Goal: Information Seeking & Learning: Learn about a topic

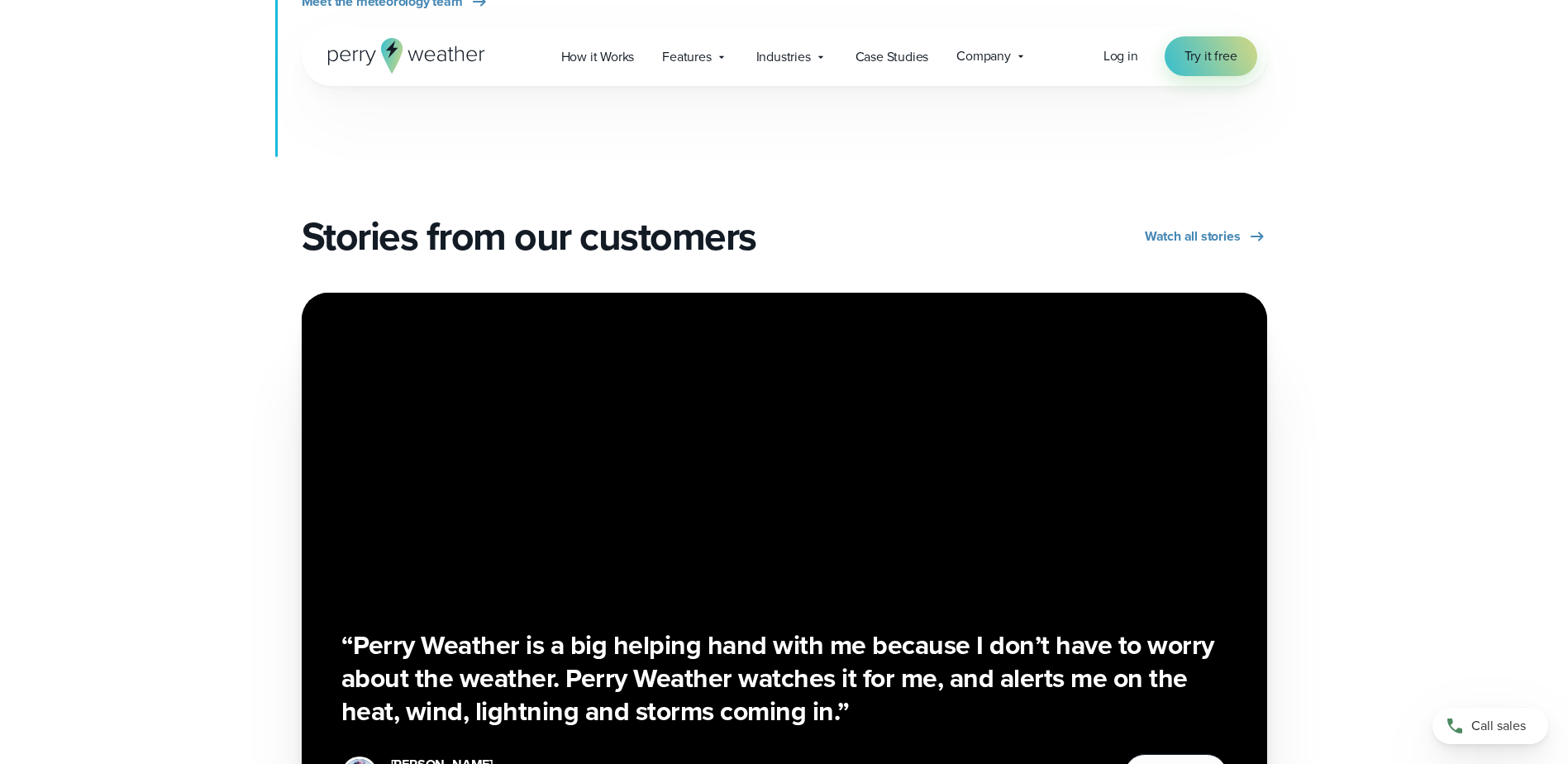
scroll to position [2727, 0]
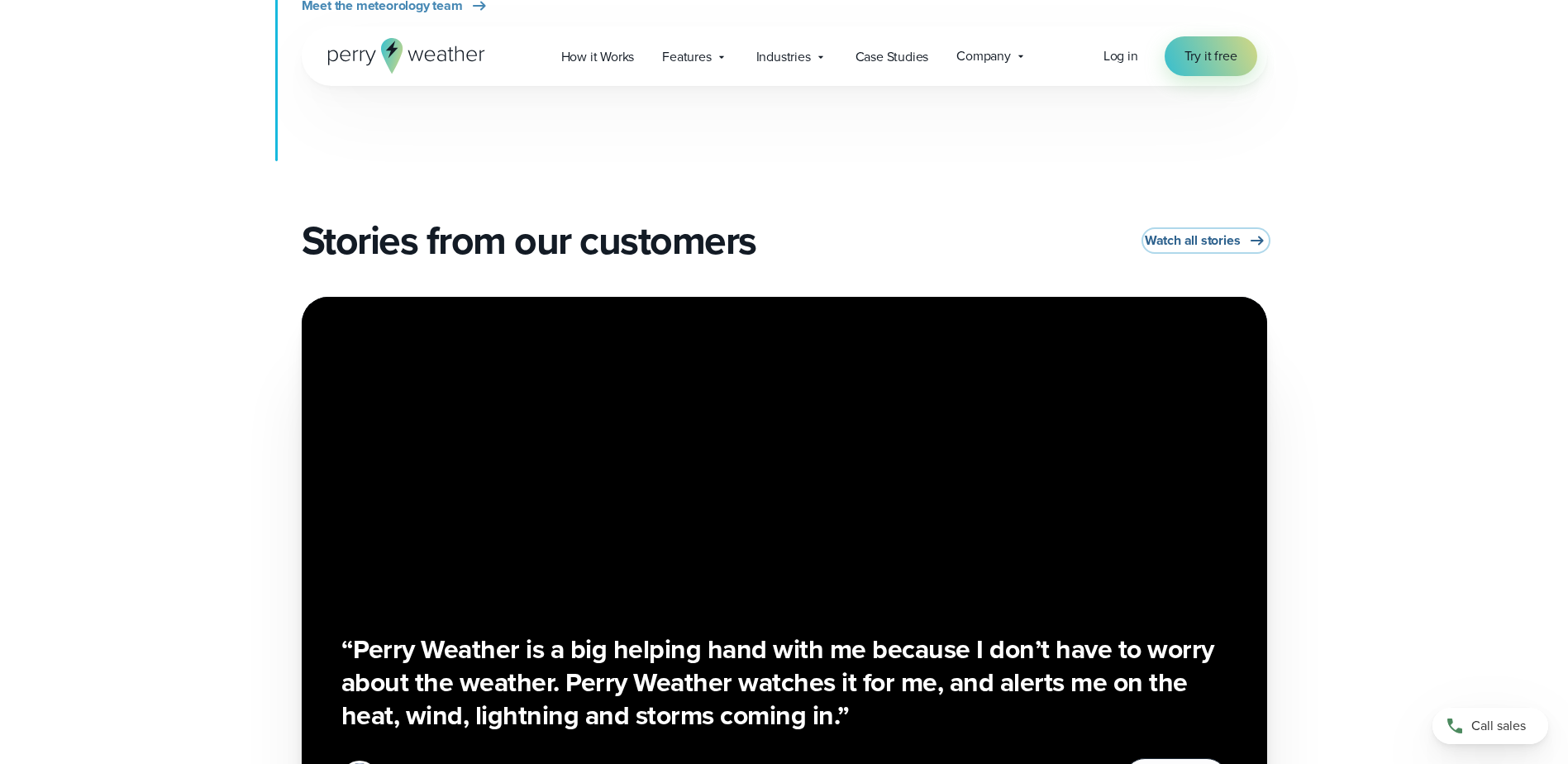
click at [1203, 231] on span "Watch all stories" at bounding box center [1192, 240] width 96 height 20
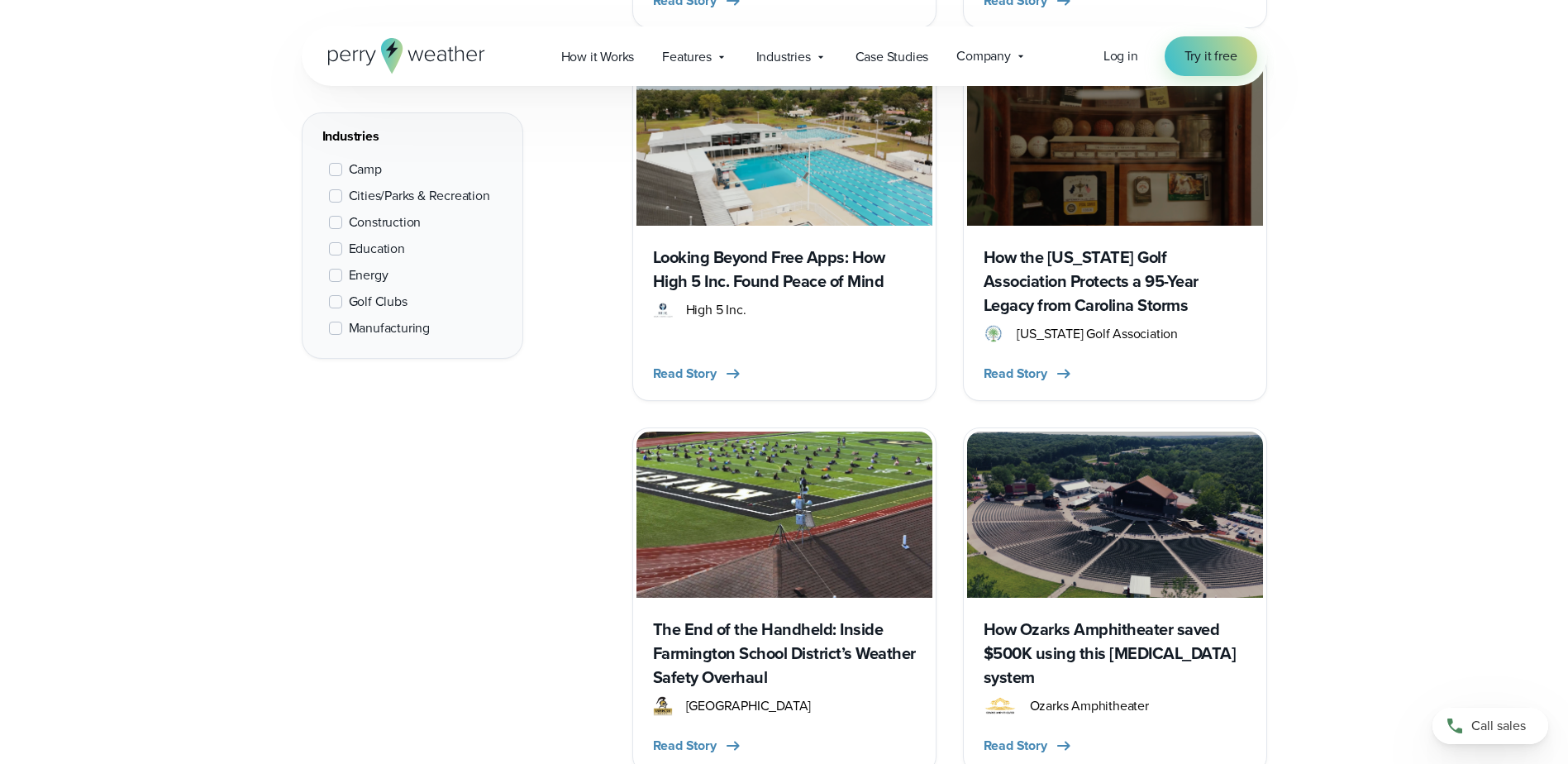
scroll to position [1405, 0]
